Goal: Transaction & Acquisition: Purchase product/service

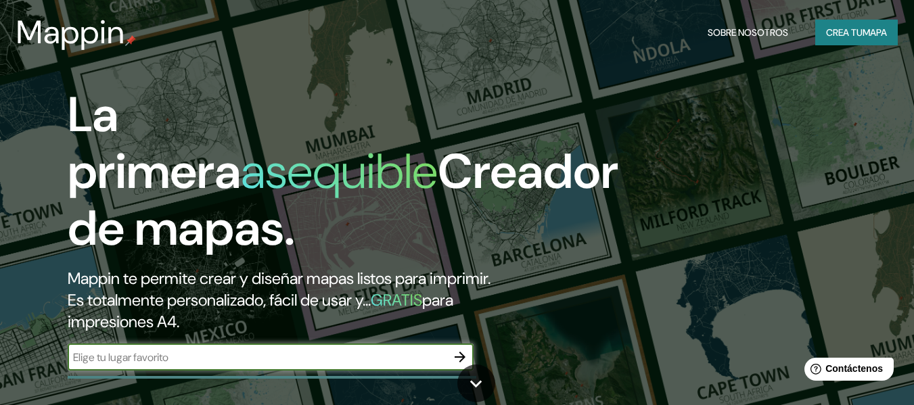
click at [180, 355] on input "text" at bounding box center [257, 358] width 379 height 16
type input "barcelona"
click at [457, 357] on icon "button" at bounding box center [460, 357] width 11 height 11
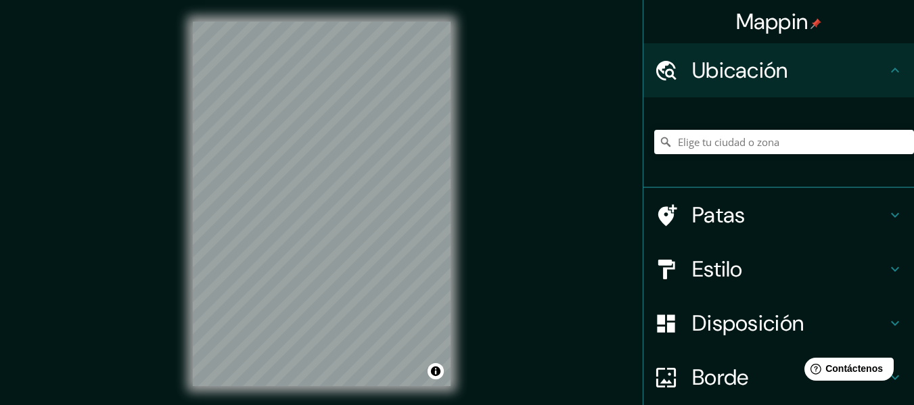
click at [842, 218] on h4 "Patas" at bounding box center [789, 215] width 195 height 27
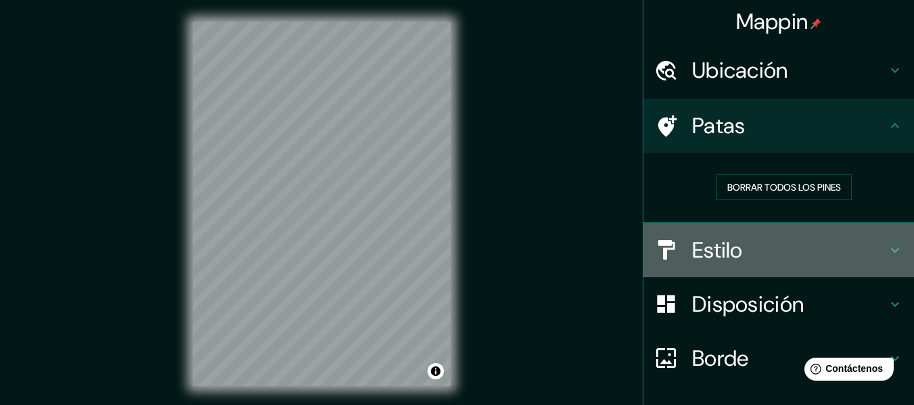
click at [825, 253] on h4 "Estilo" at bounding box center [789, 250] width 195 height 27
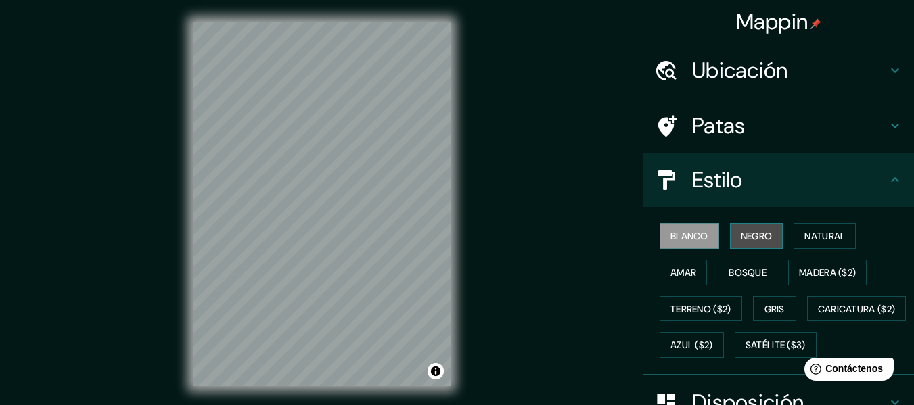
click at [741, 240] on font "Negro" at bounding box center [757, 236] width 32 height 12
click at [691, 242] on font "Blanco" at bounding box center [690, 236] width 38 height 12
click at [686, 277] on font "Amar" at bounding box center [684, 273] width 26 height 12
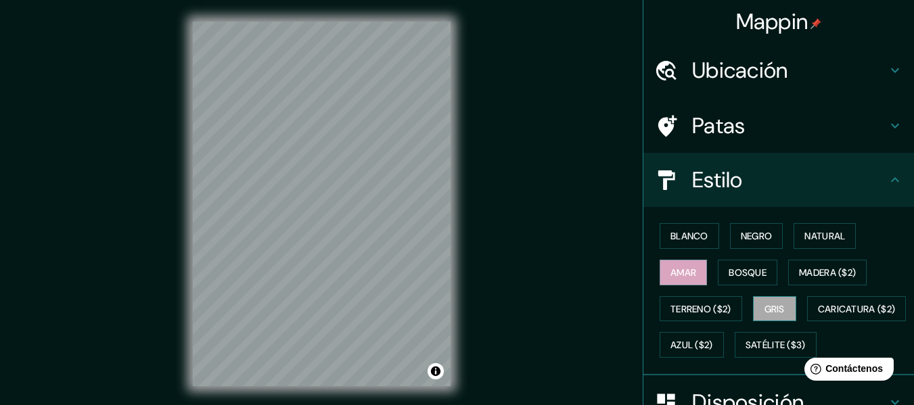
click at [780, 310] on button "Gris" at bounding box center [774, 309] width 43 height 26
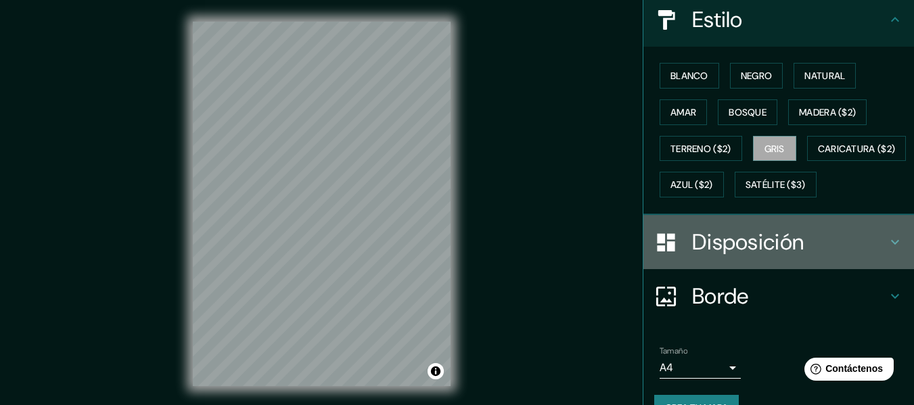
click at [752, 256] on font "Disposición" at bounding box center [748, 242] width 112 height 28
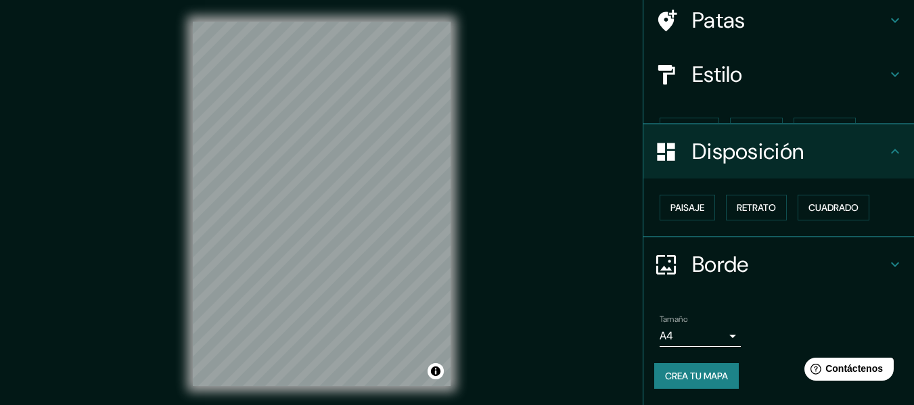
scroll to position [83, 0]
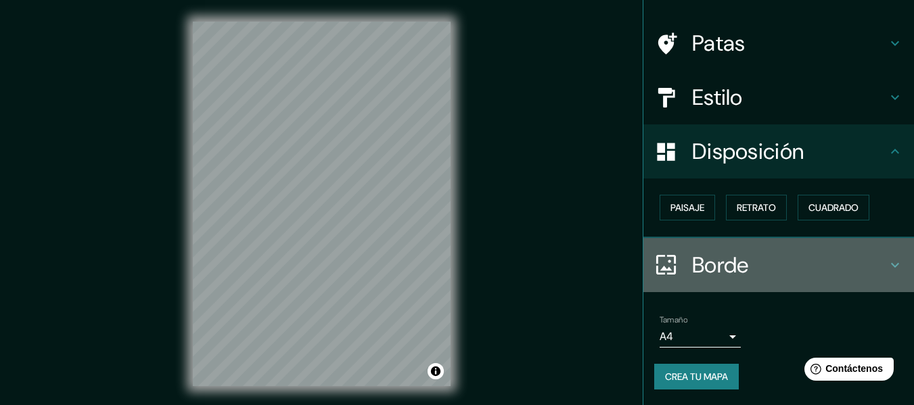
click at [738, 269] on font "Borde" at bounding box center [720, 265] width 57 height 28
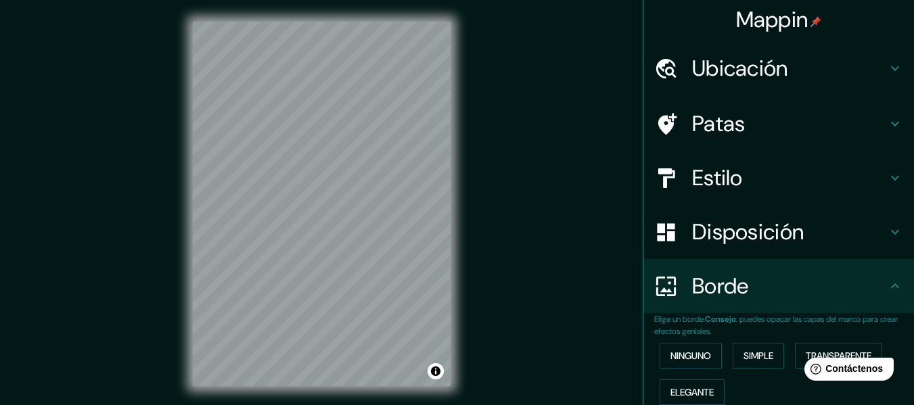
scroll to position [0, 0]
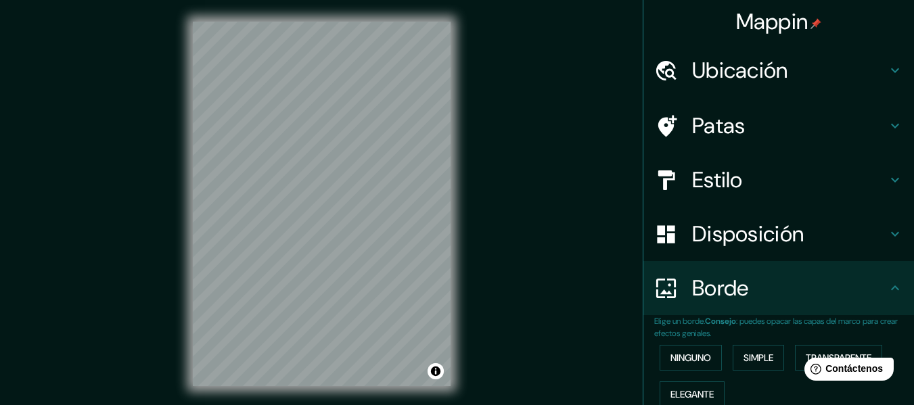
click at [722, 68] on font "Ubicación" at bounding box center [740, 70] width 96 height 28
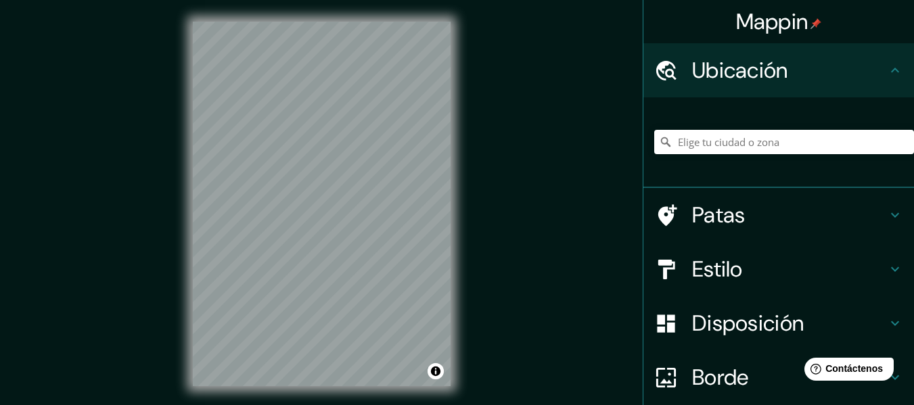
click at [744, 223] on h4 "Patas" at bounding box center [789, 215] width 195 height 27
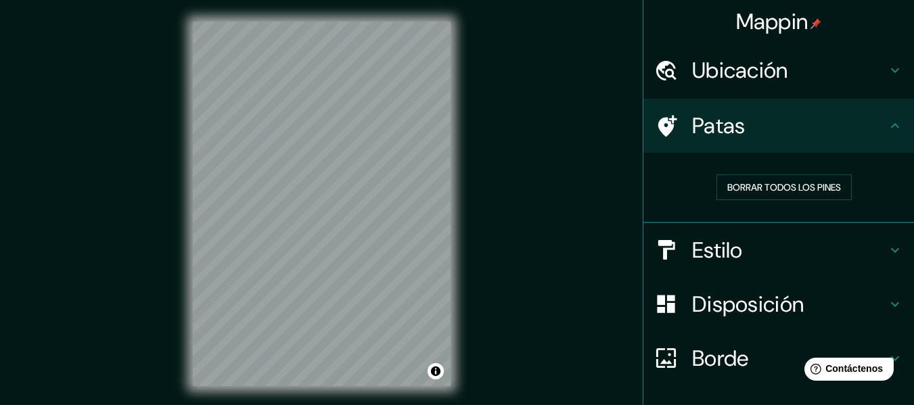
click at [707, 67] on font "Ubicación" at bounding box center [740, 70] width 96 height 28
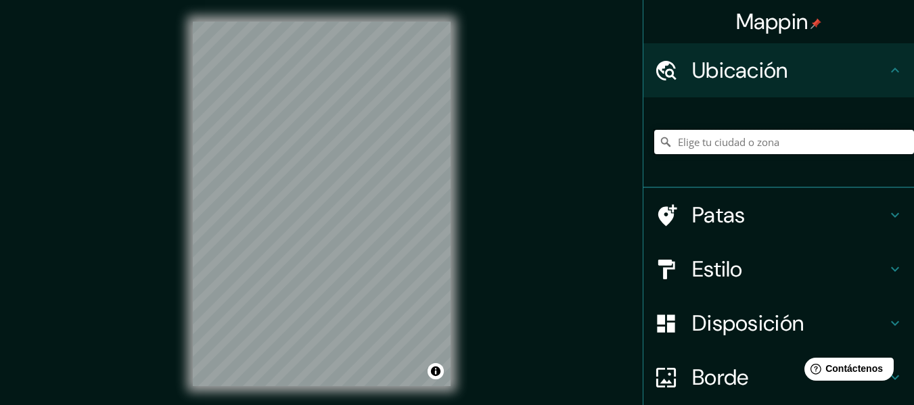
click at [708, 148] on input "Elige tu ciudad o zona" at bounding box center [784, 142] width 260 height 24
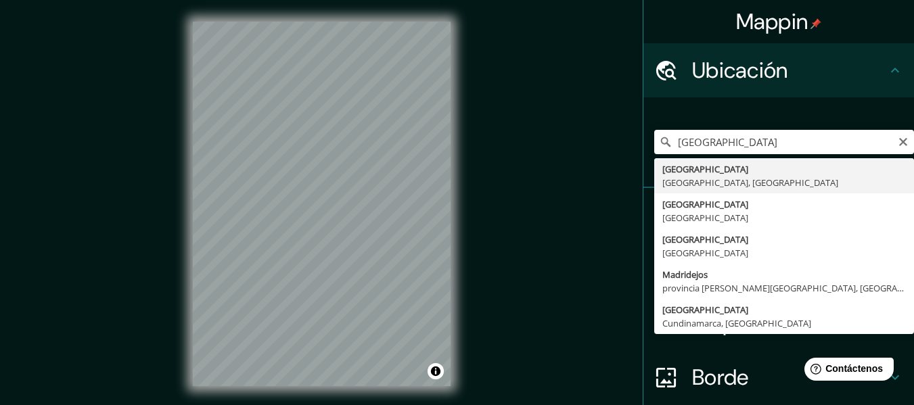
type input "Madrid, Madrid, España"
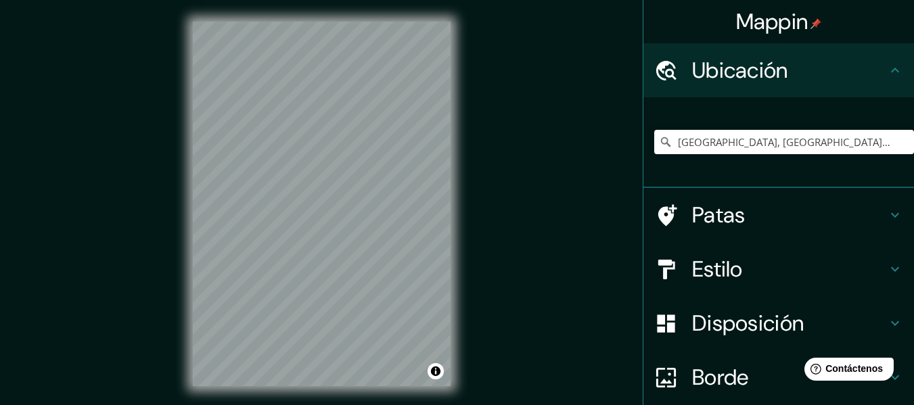
click at [736, 271] on h4 "Estilo" at bounding box center [789, 269] width 195 height 27
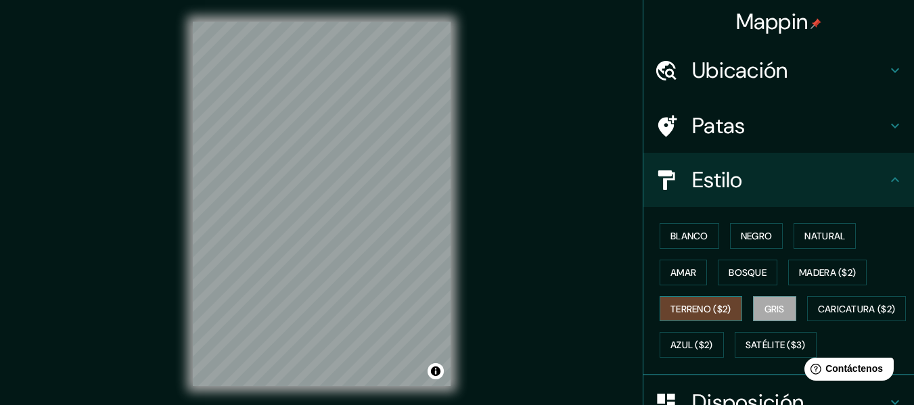
click at [704, 311] on font "Terreno ($2)" at bounding box center [701, 309] width 61 height 12
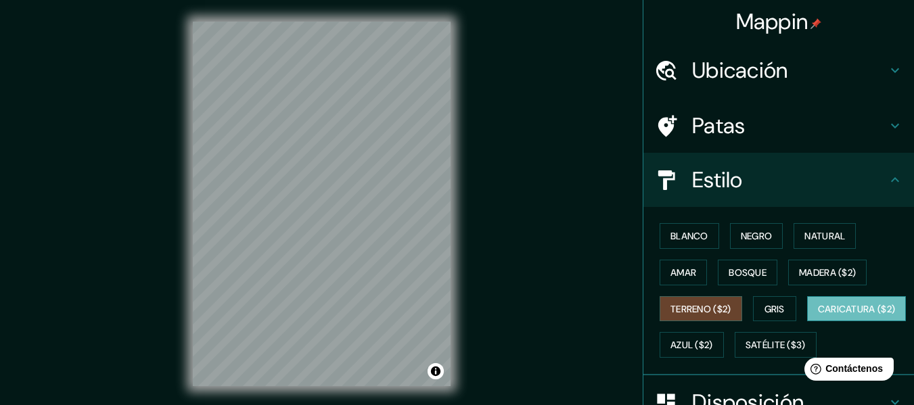
click at [818, 315] on font "Caricatura ($2)" at bounding box center [857, 309] width 78 height 12
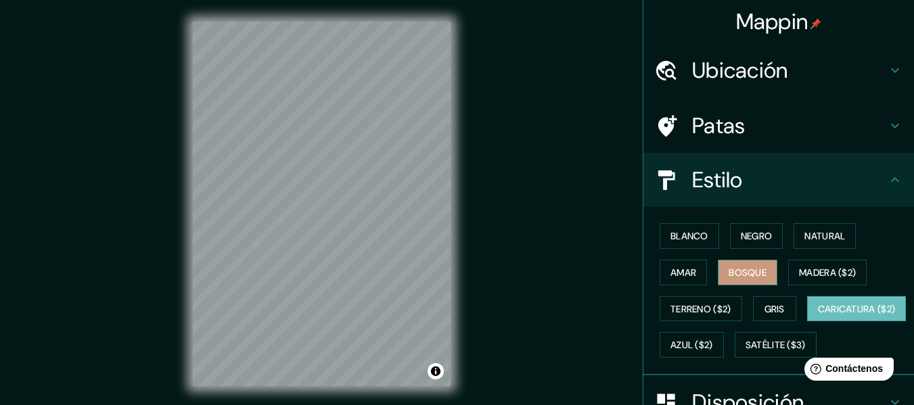
click at [758, 278] on font "Bosque" at bounding box center [748, 273] width 38 height 12
click at [750, 234] on font "Negro" at bounding box center [757, 236] width 32 height 12
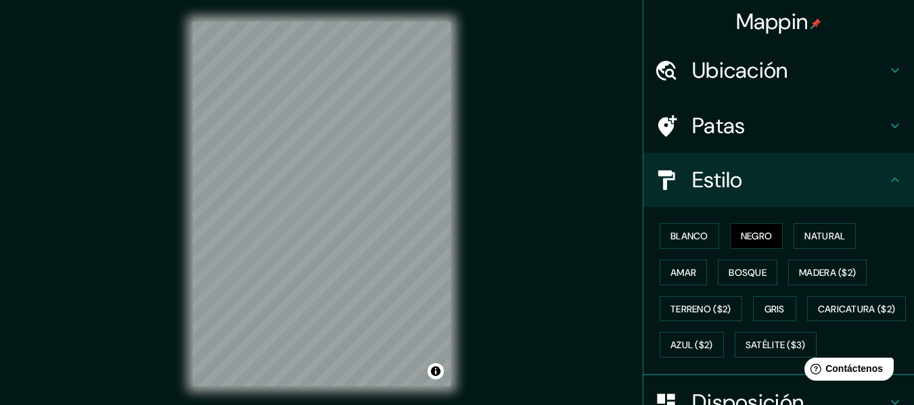
click at [820, 223] on div "Blanco Negro Natural Amar Bosque Madera ($2) Terreno ($2) Gris Caricatura ($2) …" at bounding box center [784, 290] width 260 height 145
click at [821, 232] on font "Natural" at bounding box center [825, 236] width 41 height 12
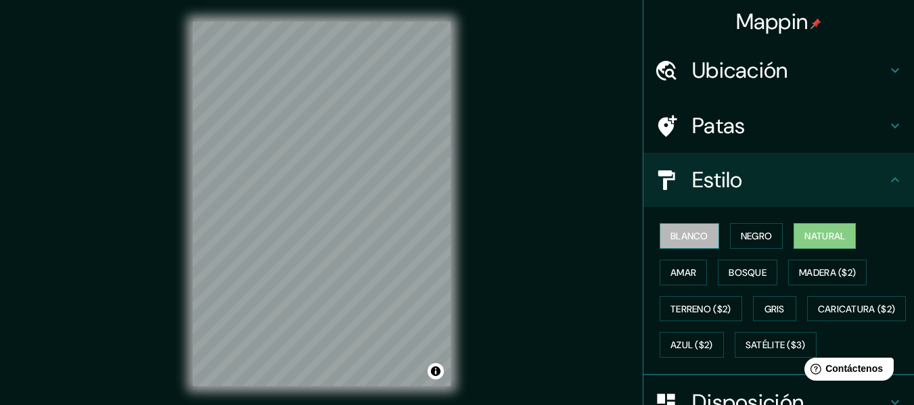
click at [683, 233] on font "Blanco" at bounding box center [690, 236] width 38 height 12
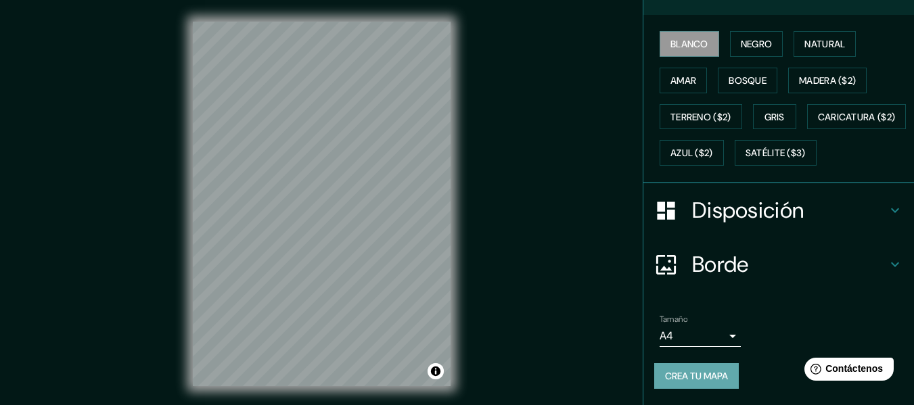
click at [704, 379] on font "Crea tu mapa" at bounding box center [696, 376] width 63 height 12
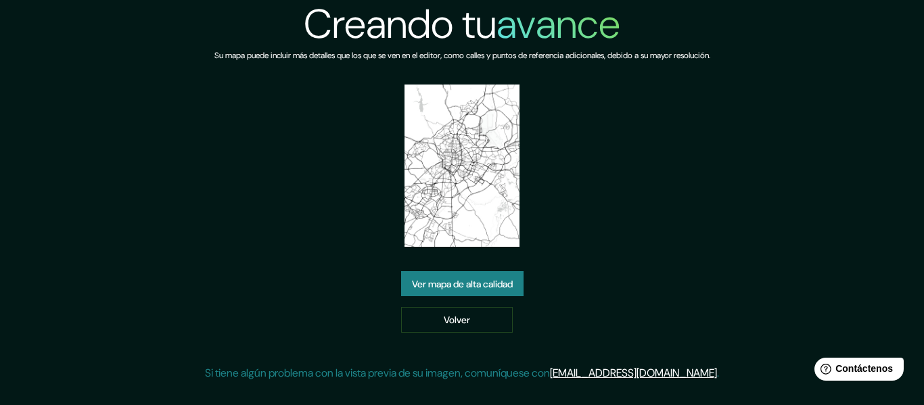
click at [476, 289] on font "Ver mapa de alta calidad" at bounding box center [462, 284] width 101 height 12
